Goal: Information Seeking & Learning: Check status

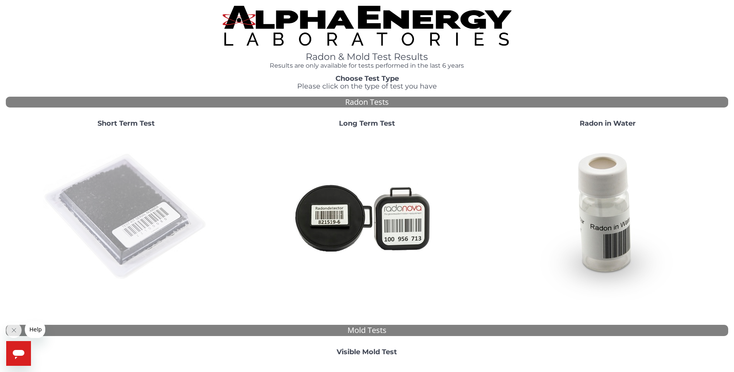
click at [153, 198] on img at bounding box center [126, 217] width 166 height 166
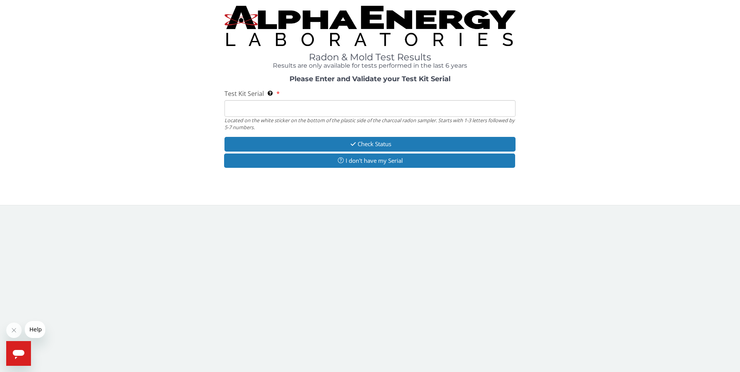
click at [308, 107] on input "Test Kit Serial Located on the white sticker on the bottom of the plastic side …" at bounding box center [370, 108] width 291 height 17
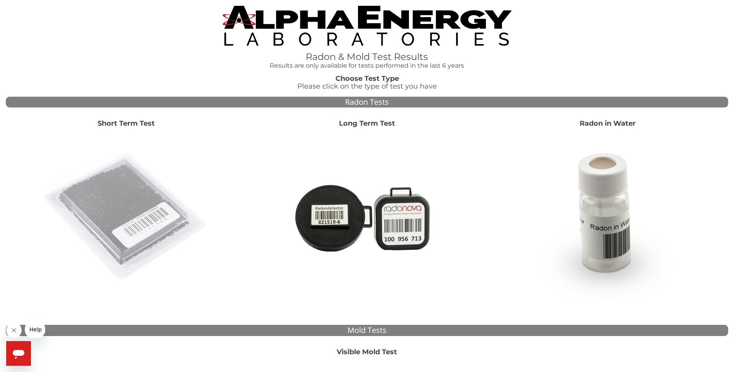
click at [124, 209] on img at bounding box center [126, 217] width 166 height 166
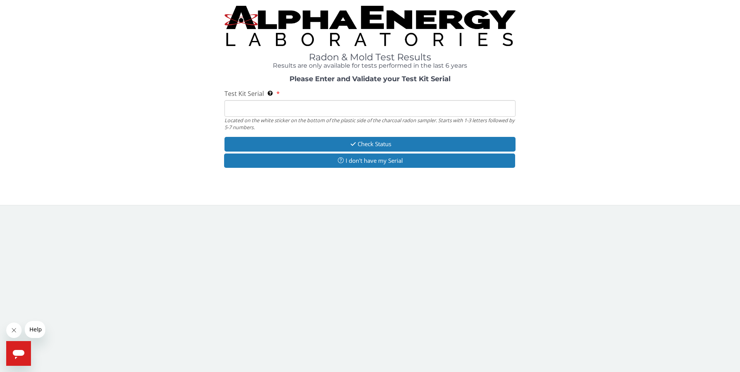
click at [289, 110] on input "Test Kit Serial Located on the white sticker on the bottom of the plastic side …" at bounding box center [370, 108] width 291 height 17
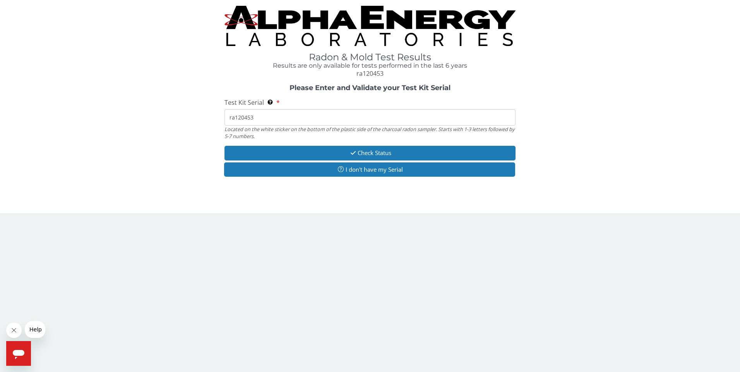
type input "ra120453"
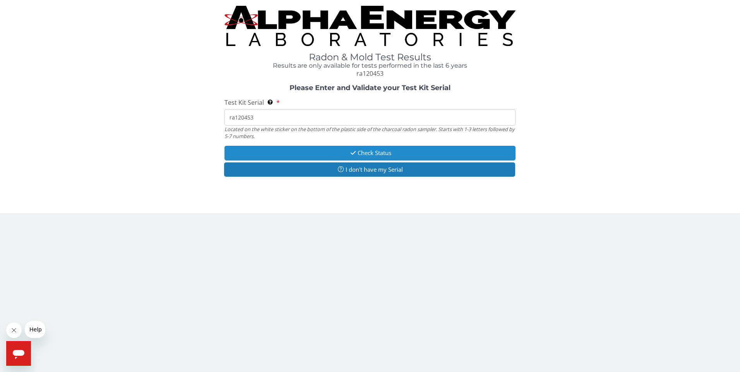
click at [386, 147] on button "Check Status" at bounding box center [370, 153] width 291 height 14
